Goal: Task Accomplishment & Management: Manage account settings

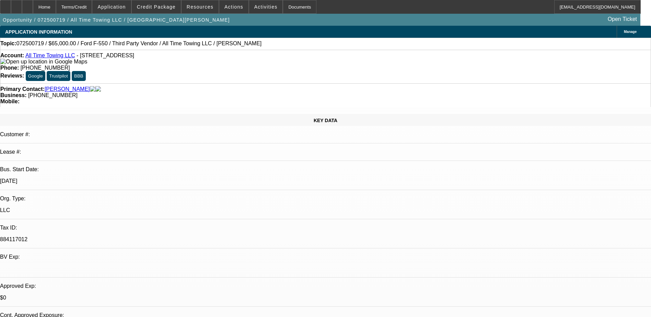
select select "0"
select select "3"
select select "0"
select select "6"
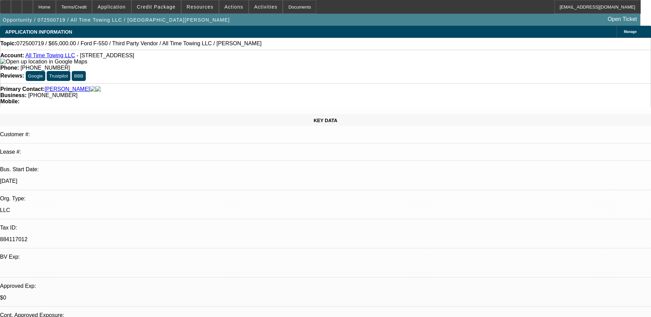
scroll to position [222, 0]
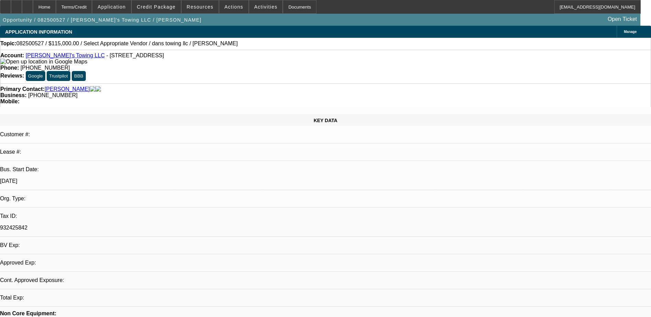
select select "0"
select select "2"
select select "0.1"
select select "1"
select select "2"
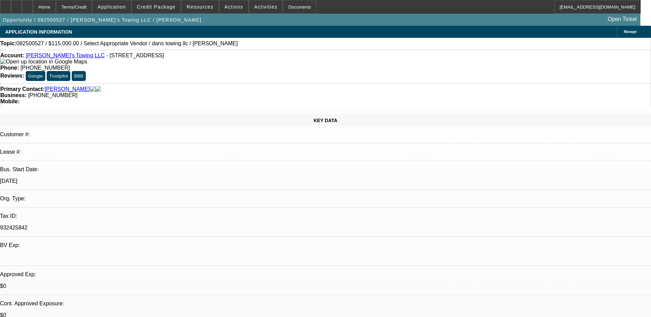
select select "4"
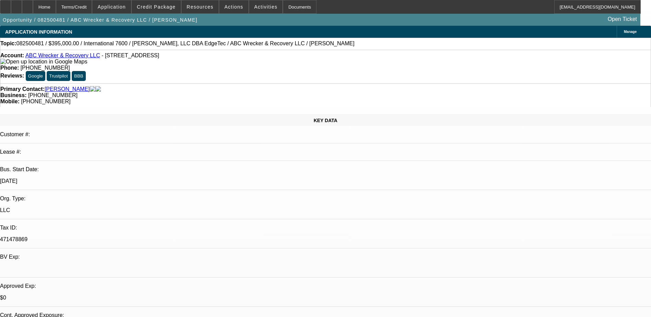
select select "0"
select select "2"
select select "0.1"
select select "1"
select select "2"
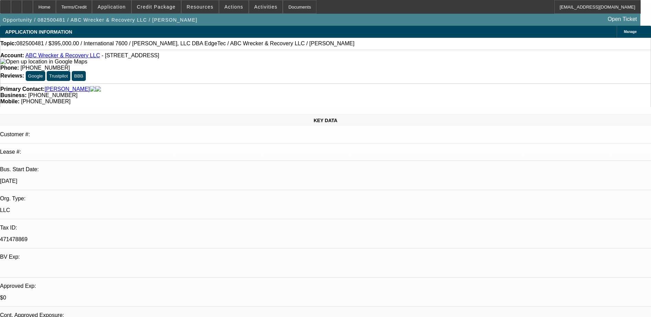
select select "4"
